Goal: Task Accomplishment & Management: Manage account settings

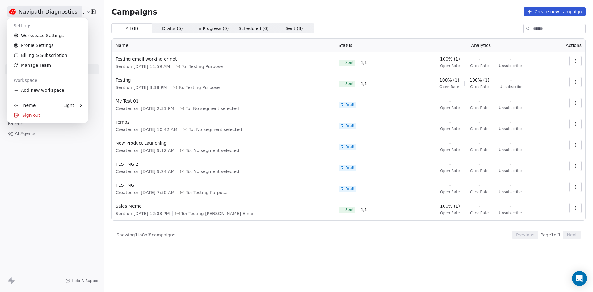
click at [54, 11] on html "Navipath Diagnostics Sdn Bhd Contacts People Marketing Workflows Campaigns Sale…" at bounding box center [296, 146] width 593 height 292
click at [50, 37] on link "Workspace Settings" at bounding box center [47, 36] width 75 height 10
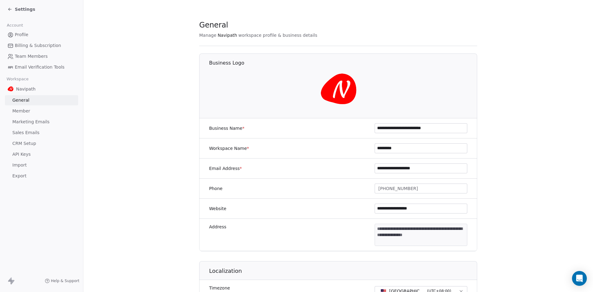
click at [44, 57] on span "Team Members" at bounding box center [31, 56] width 33 height 6
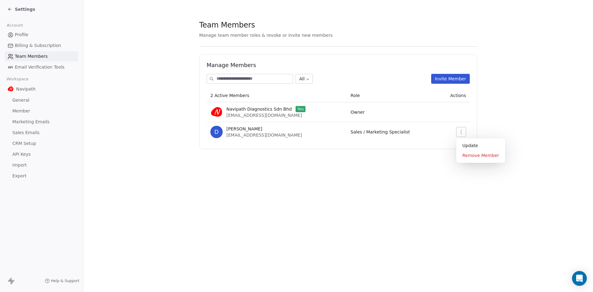
click at [463, 132] on icon "button" at bounding box center [461, 131] width 5 height 5
click at [417, 155] on section "Team Members Manage team member roles & revoke or invite new members Manage Mem…" at bounding box center [337, 84] width 509 height 169
click at [464, 135] on button "button" at bounding box center [461, 132] width 10 height 10
click at [473, 145] on div "Update" at bounding box center [481, 145] width 44 height 10
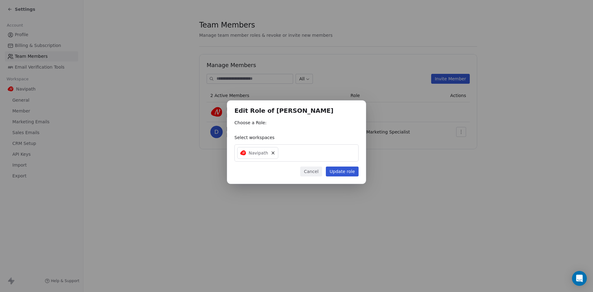
click at [339, 170] on button "Update role" at bounding box center [342, 171] width 33 height 10
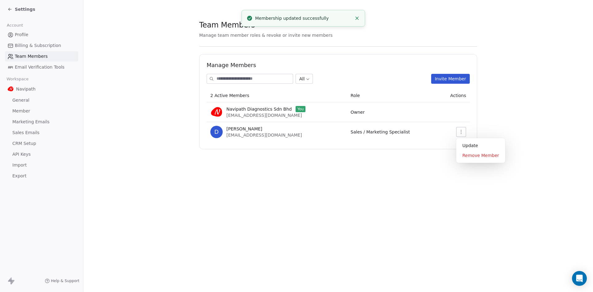
click at [463, 131] on icon "button" at bounding box center [461, 131] width 5 height 5
click at [464, 145] on div "Update" at bounding box center [481, 145] width 44 height 10
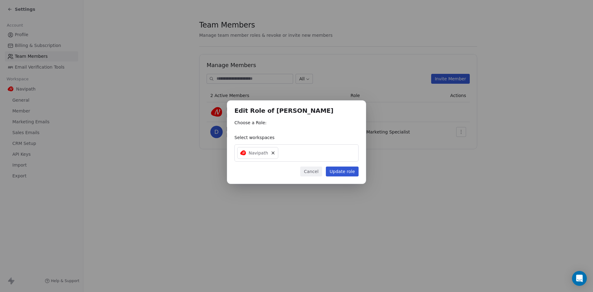
click at [301, 155] on div "Navipath" at bounding box center [296, 152] width 124 height 17
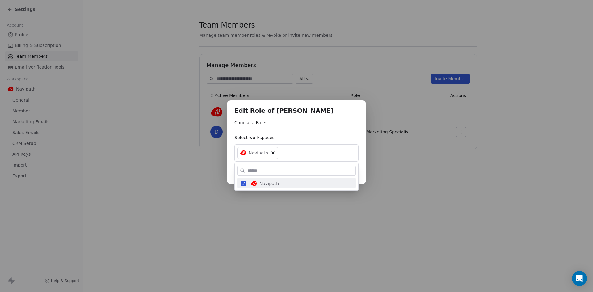
click at [301, 155] on div "Edit Role of [PERSON_NAME] Choose a Role: Select workspaces Navipath Cancel Upd…" at bounding box center [296, 145] width 593 height 111
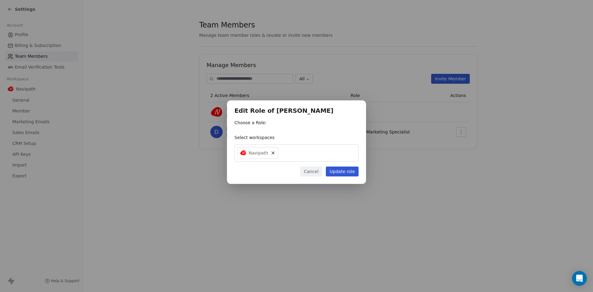
click at [312, 170] on button "Cancel" at bounding box center [311, 171] width 22 height 10
